Goal: Navigation & Orientation: Find specific page/section

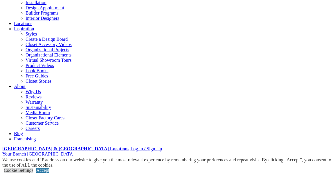
scroll to position [109, 0]
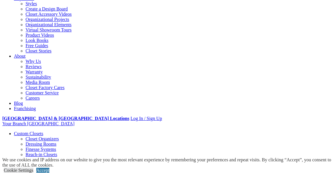
click at [34, 162] on link "Walk-in Closets" at bounding box center [41, 164] width 30 height 5
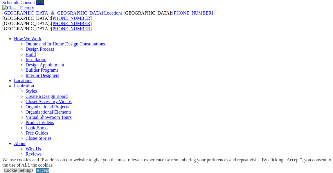
scroll to position [21, 0]
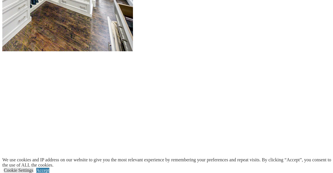
scroll to position [745, 0]
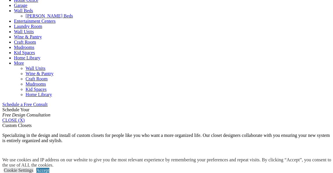
scroll to position [109, 0]
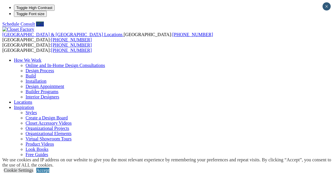
scroll to position [30, 0]
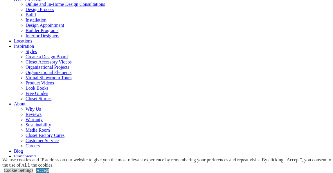
scroll to position [62, 0]
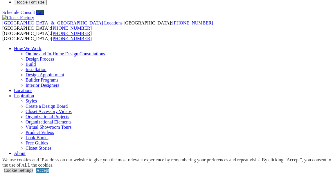
scroll to position [11, 0]
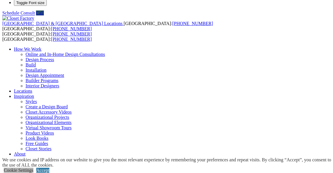
click at [33, 167] on link "Cookie Settings" at bounding box center [19, 169] width 30 height 5
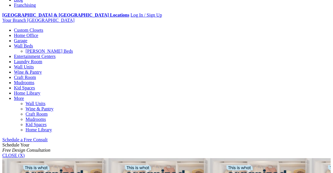
scroll to position [213, 0]
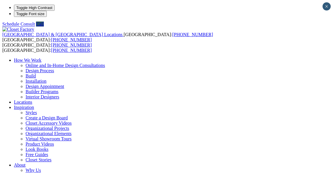
click at [32, 99] on link "Locations" at bounding box center [23, 101] width 18 height 5
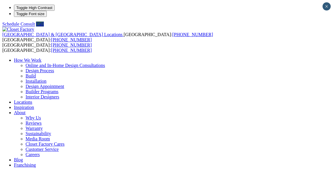
click at [32, 99] on link "Locations" at bounding box center [23, 101] width 18 height 5
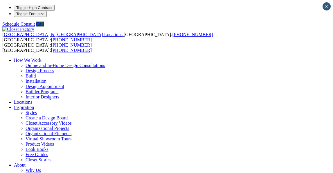
type input "*****"
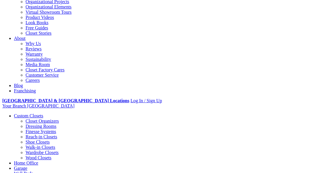
scroll to position [132, 0]
